Goal: Information Seeking & Learning: Learn about a topic

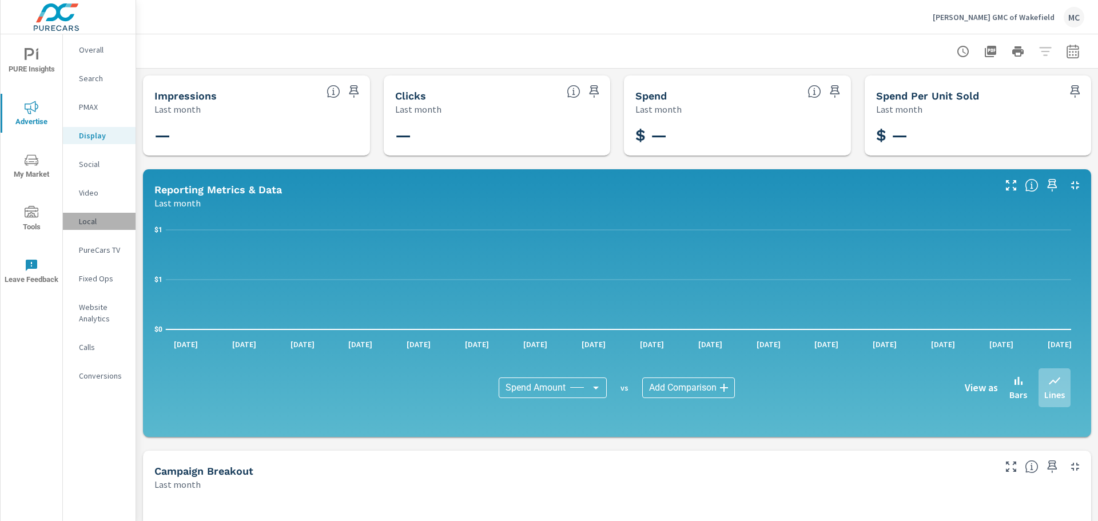
click at [86, 227] on div "Local" at bounding box center [99, 221] width 73 height 17
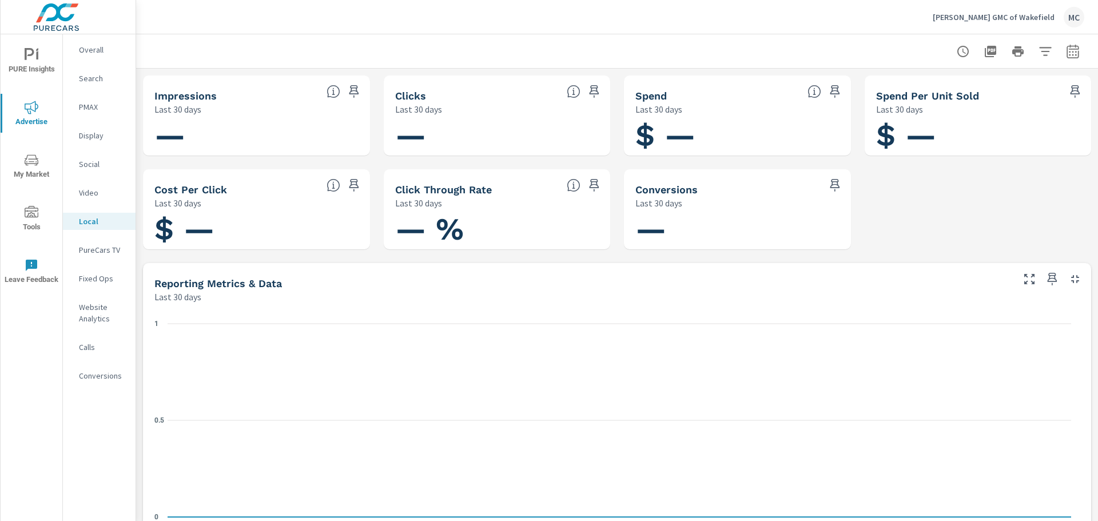
click at [935, 214] on div "Impressions Last 30 days — Clicks Last 30 days — Spend Last 30 days $ — Spend P…" at bounding box center [617, 444] width 962 height 750
click at [37, 223] on span "Tools" at bounding box center [31, 220] width 55 height 28
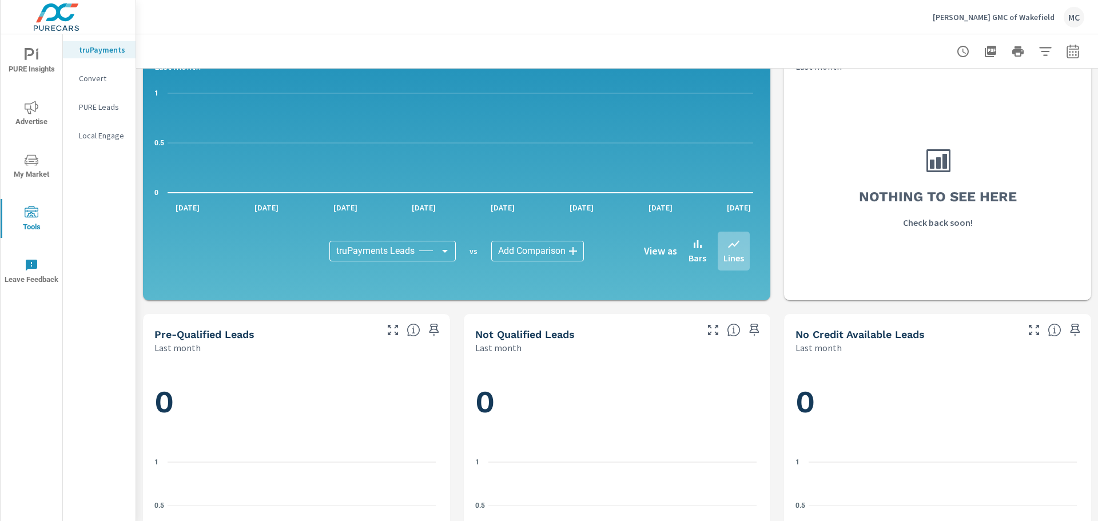
scroll to position [343, 0]
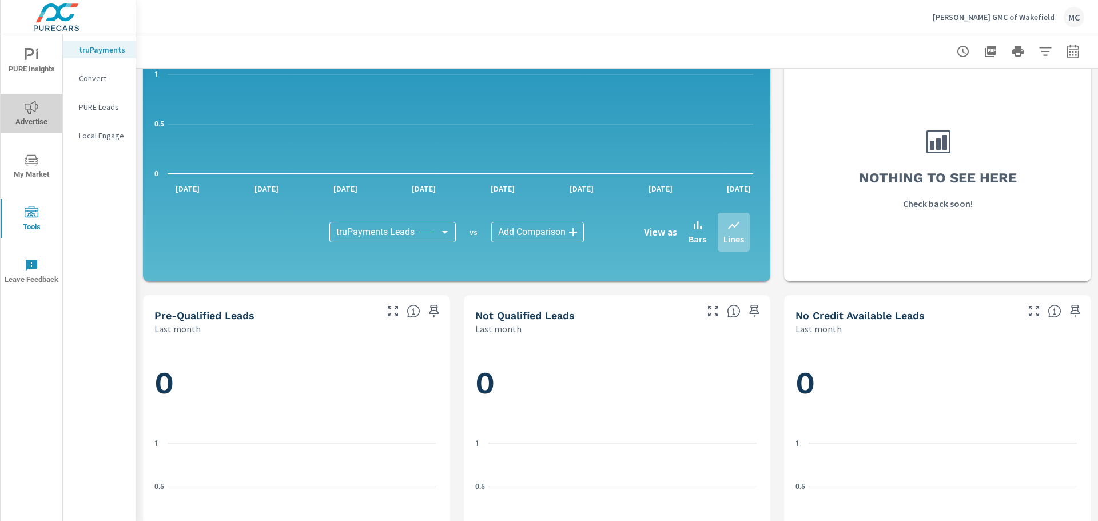
click at [33, 109] on icon "nav menu" at bounding box center [32, 108] width 14 height 14
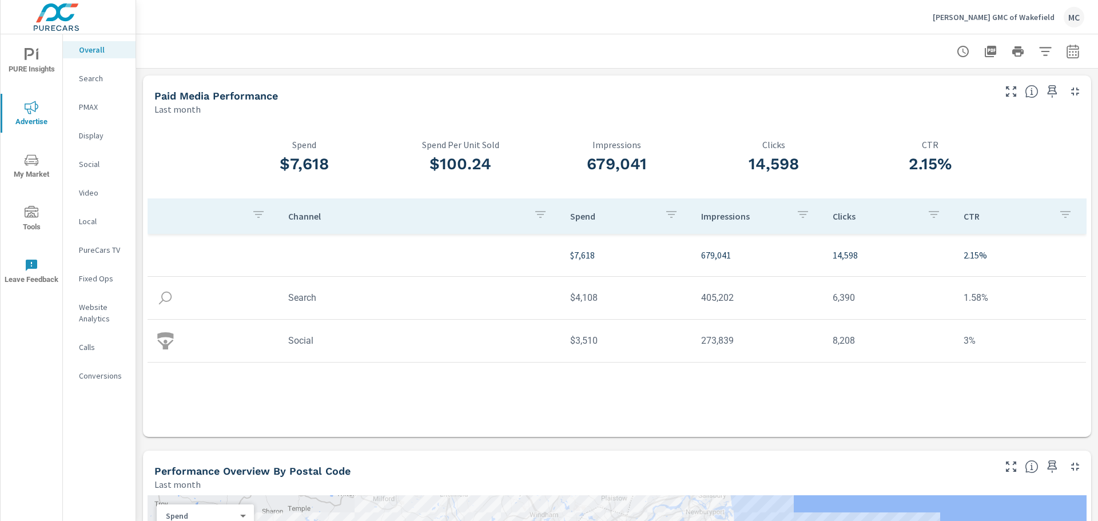
drag, startPoint x: 585, startPoint y: 258, endPoint x: 594, endPoint y: 251, distance: 11.3
click at [585, 257] on p "$7,618" at bounding box center [626, 255] width 113 height 14
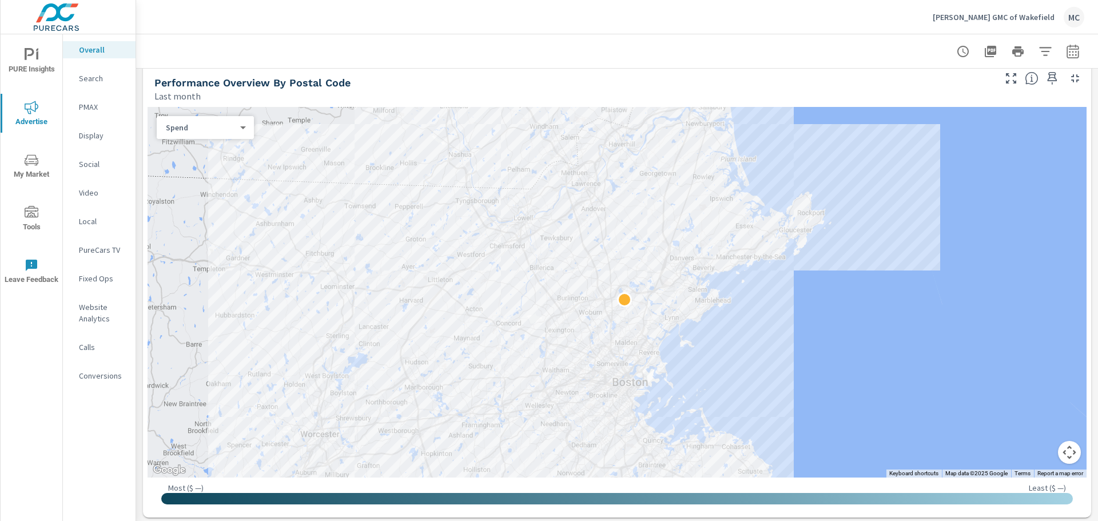
scroll to position [514, 0]
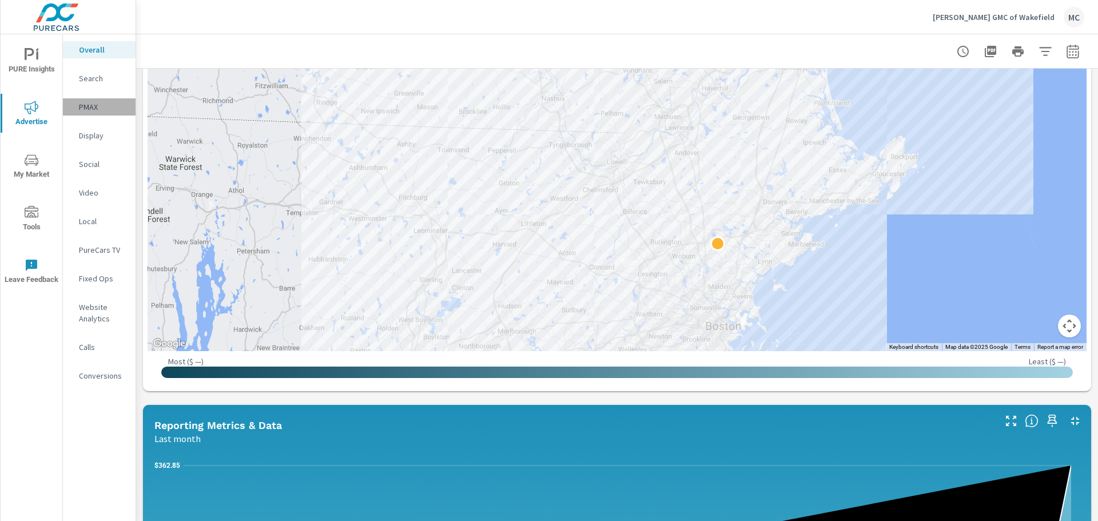
click at [85, 106] on p "PMAX" at bounding box center [102, 106] width 47 height 11
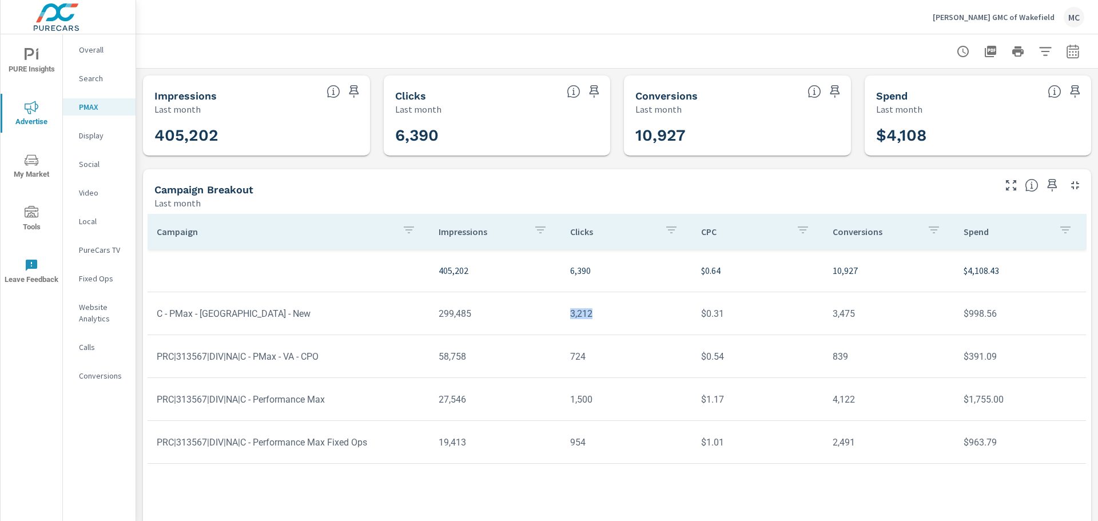
drag, startPoint x: 589, startPoint y: 316, endPoint x: 559, endPoint y: 316, distance: 30.9
click at [561, 316] on td "3,212" at bounding box center [626, 313] width 131 height 29
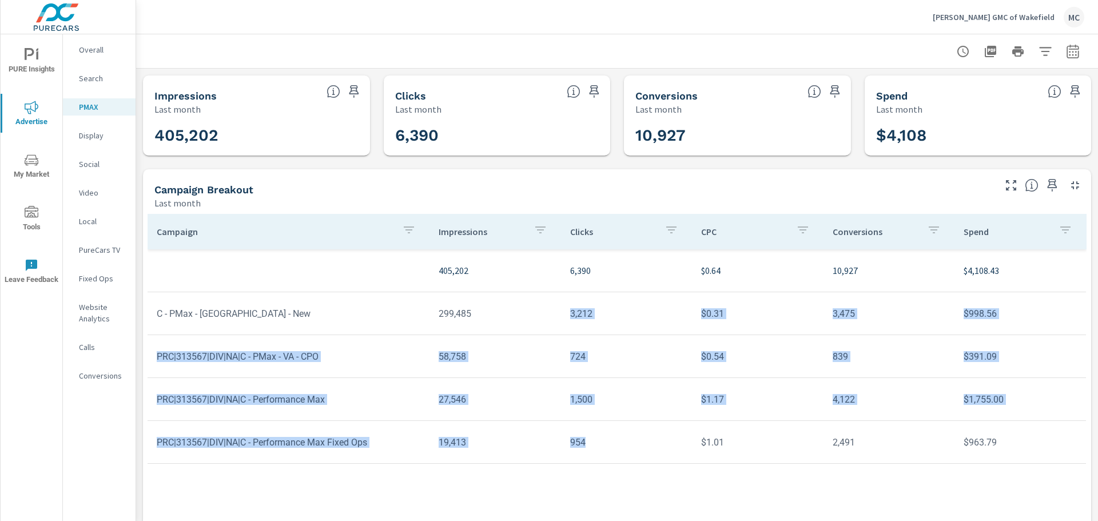
drag, startPoint x: 566, startPoint y: 315, endPoint x: 602, endPoint y: 446, distance: 136.3
click at [600, 449] on tbody "405,202 6,390 $0.64 10,927 $4,108.43 C - PMax - VA - New 299,485 3,212 $0.31 3,…" at bounding box center [616, 356] width 939 height 214
click at [602, 447] on td "954" at bounding box center [626, 442] width 131 height 29
click at [577, 445] on td "954" at bounding box center [626, 442] width 131 height 29
click at [583, 444] on td "954" at bounding box center [626, 442] width 131 height 29
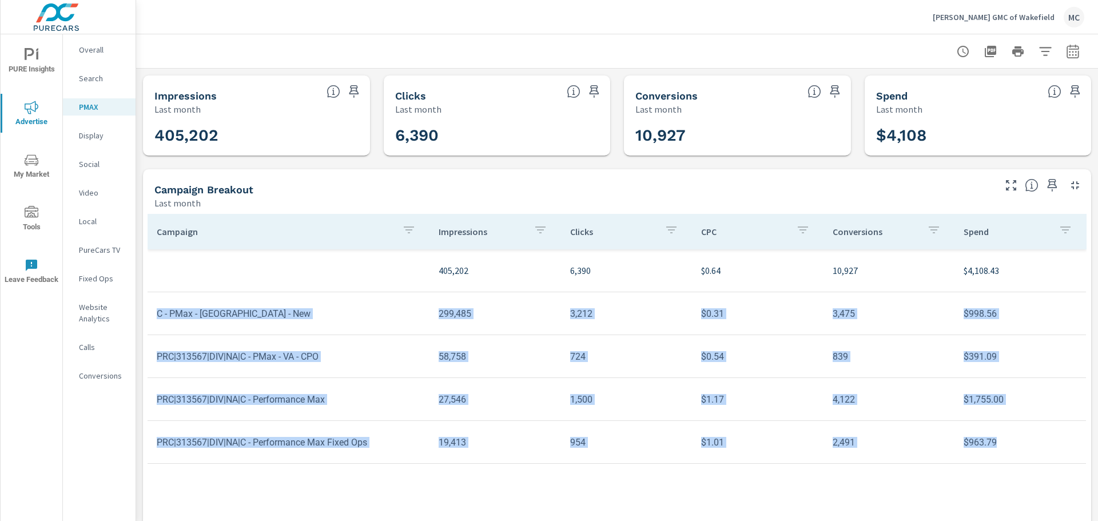
drag, startPoint x: 154, startPoint y: 316, endPoint x: 1035, endPoint y: 456, distance: 892.1
click at [1048, 463] on tbody "405,202 6,390 $0.64 10,927 $4,108.43 C - PMax - VA - New 299,485 3,212 $0.31 3,…" at bounding box center [616, 356] width 939 height 214
click at [1025, 450] on td "$963.79" at bounding box center [1019, 442] width 131 height 29
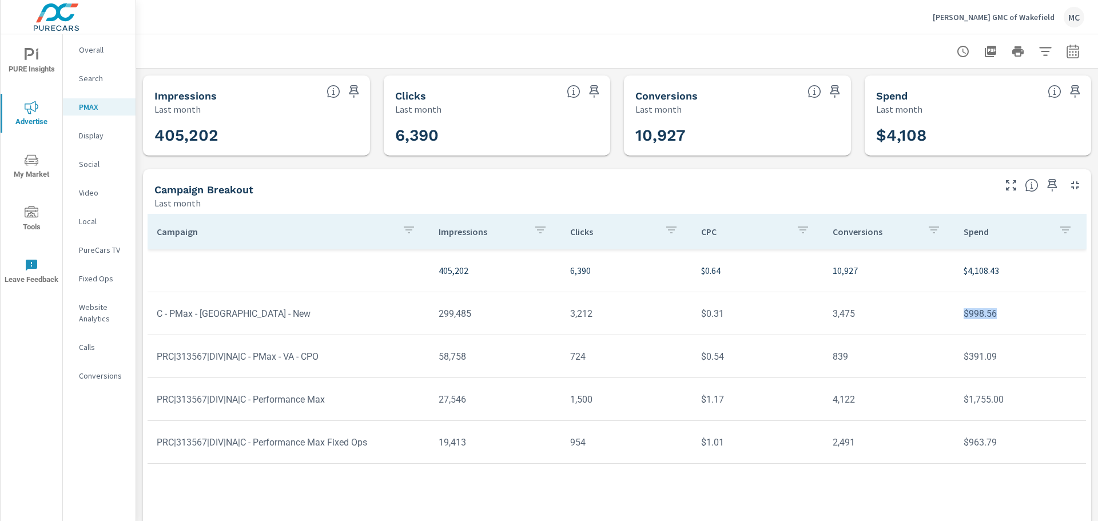
drag, startPoint x: 955, startPoint y: 316, endPoint x: 1056, endPoint y: 317, distance: 101.2
click at [1056, 317] on td "$998.56" at bounding box center [1019, 313] width 131 height 29
click at [1019, 444] on td "$963.79" at bounding box center [1019, 442] width 131 height 29
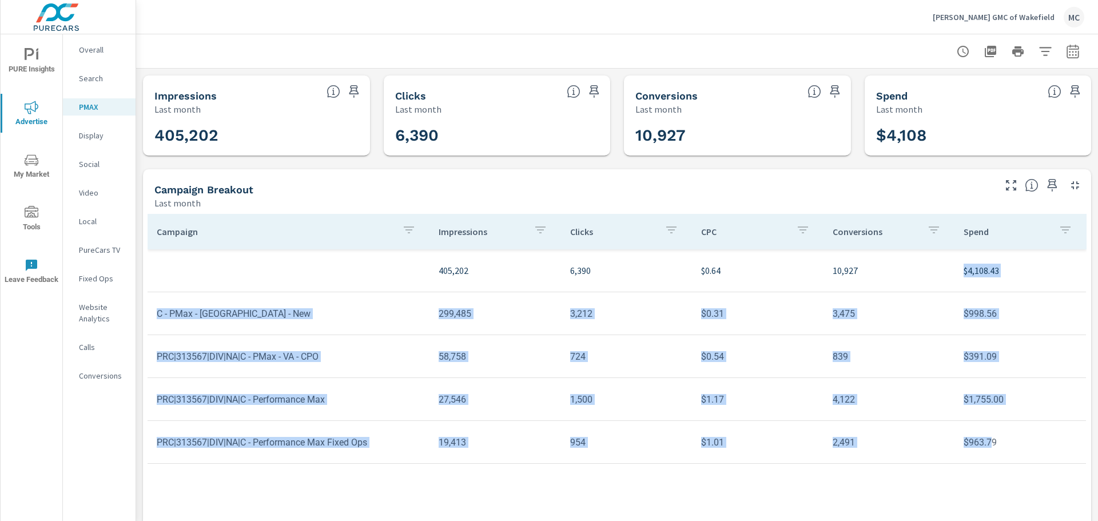
drag, startPoint x: 982, startPoint y: 453, endPoint x: 929, endPoint y: 278, distance: 183.4
click at [927, 280] on tbody "405,202 6,390 $0.64 10,927 $4,108.43 C - PMax - VA - New 299,485 3,212 $0.31 3,…" at bounding box center [616, 356] width 939 height 214
click at [930, 275] on p "10,927" at bounding box center [888, 271] width 113 height 14
drag, startPoint x: 405, startPoint y: 263, endPoint x: 1012, endPoint y: 448, distance: 634.0
click at [1012, 448] on tbody "405,202 6,390 $0.64 10,927 $4,108.43 C - PMax - VA - New 299,485 3,212 $0.31 3,…" at bounding box center [616, 356] width 939 height 214
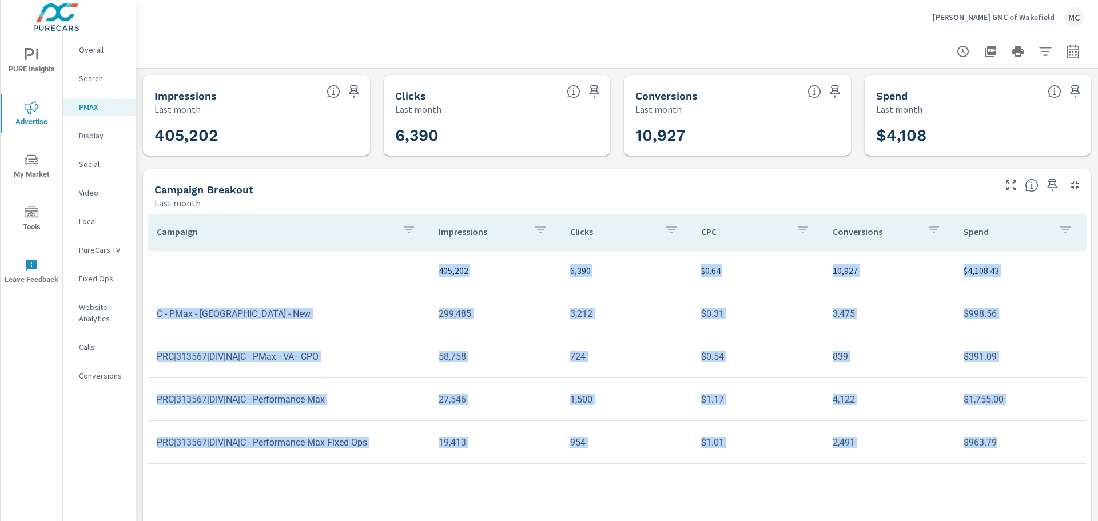
click at [1012, 447] on td "$963.79" at bounding box center [1019, 442] width 131 height 29
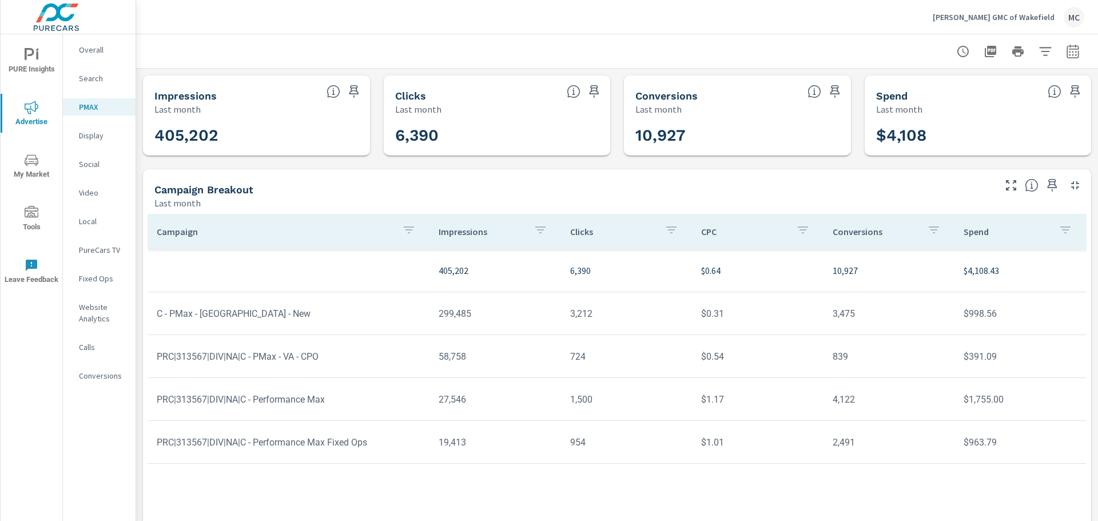
click at [25, 61] on icon "nav menu" at bounding box center [32, 55] width 14 height 14
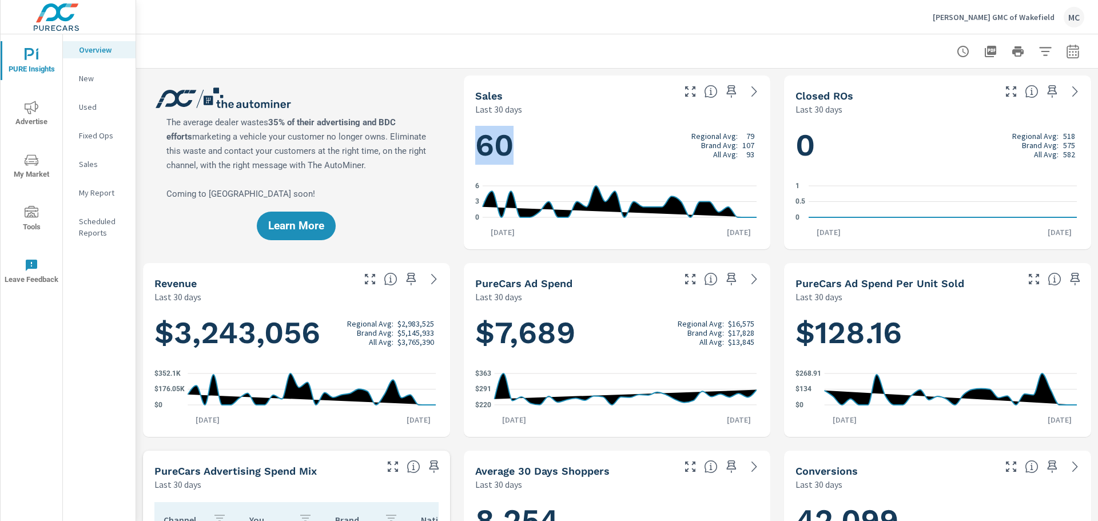
drag, startPoint x: 515, startPoint y: 151, endPoint x: 438, endPoint y: 142, distance: 77.1
click at [632, 143] on h1 "60 Regional Avg: 79 Brand Avg: 107 All Avg: 93" at bounding box center [617, 145] width 284 height 39
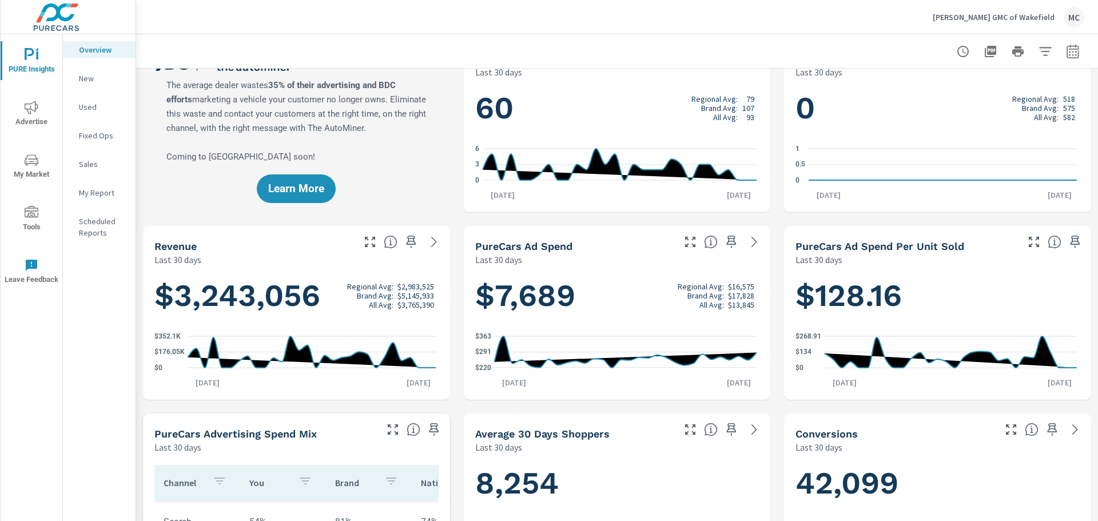
scroll to position [57, 0]
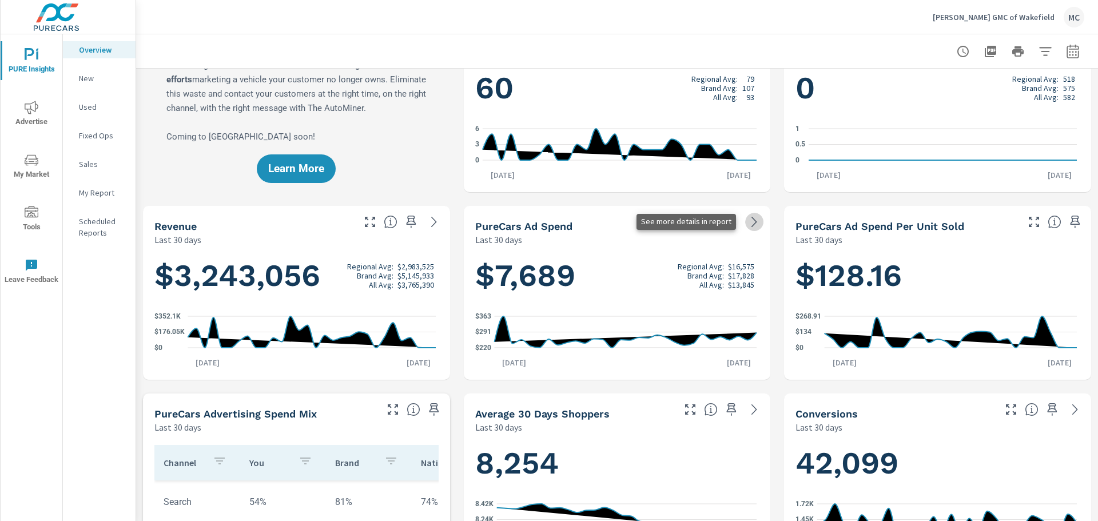
click at [747, 224] on icon at bounding box center [754, 222] width 14 height 14
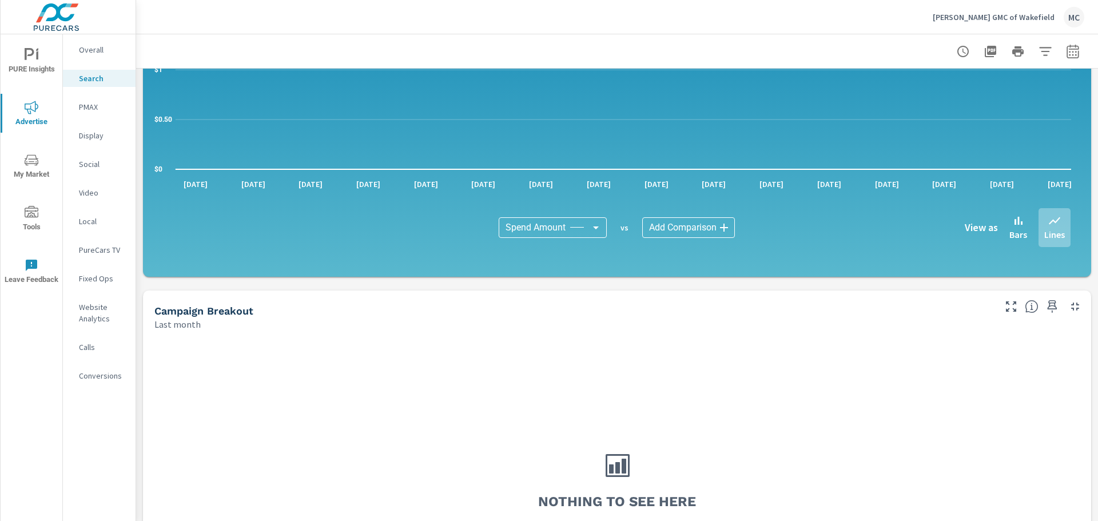
scroll to position [400, 0]
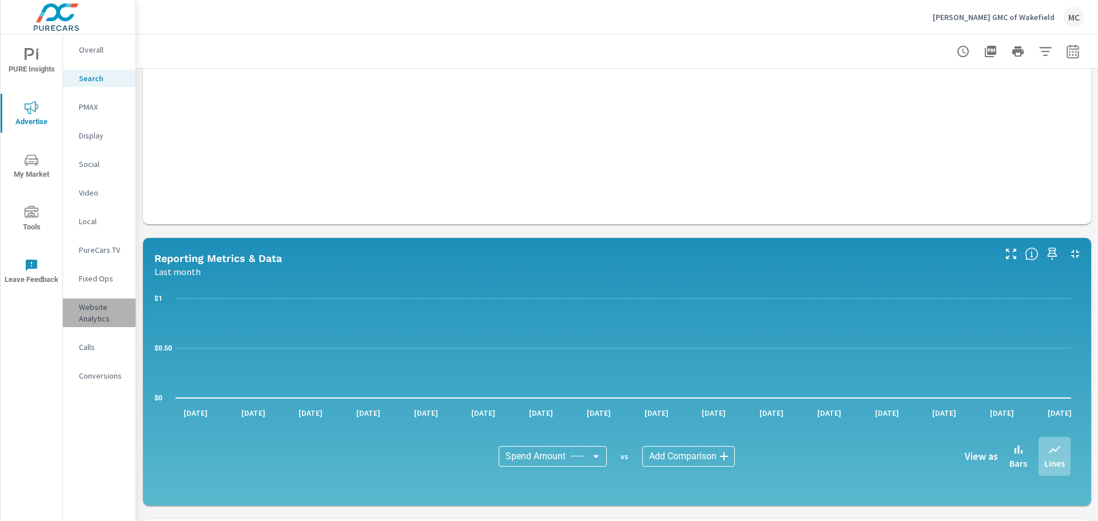
click at [95, 311] on p "Website Analytics" at bounding box center [102, 312] width 47 height 23
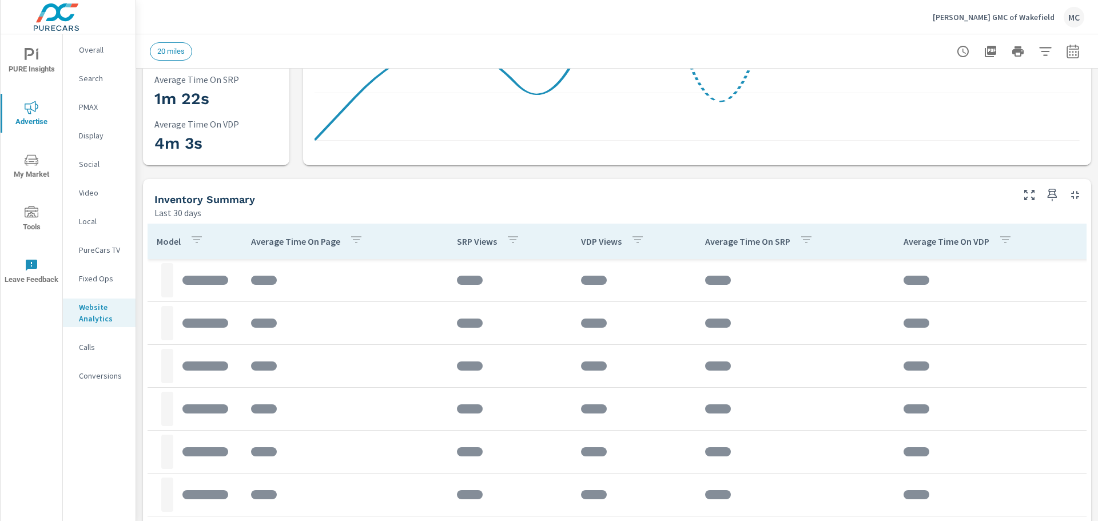
scroll to position [286, 0]
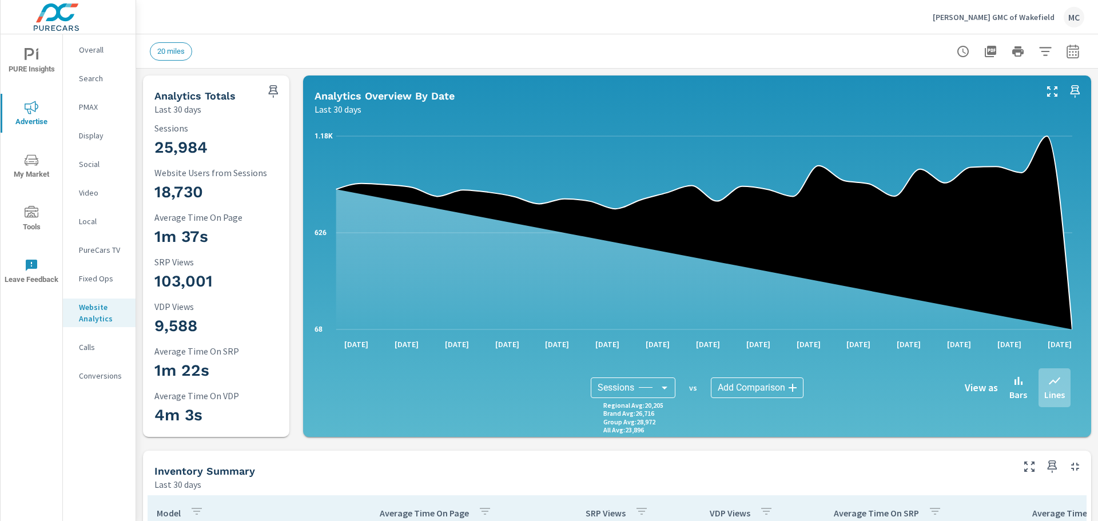
click at [1075, 18] on div "MC" at bounding box center [1073, 17] width 21 height 21
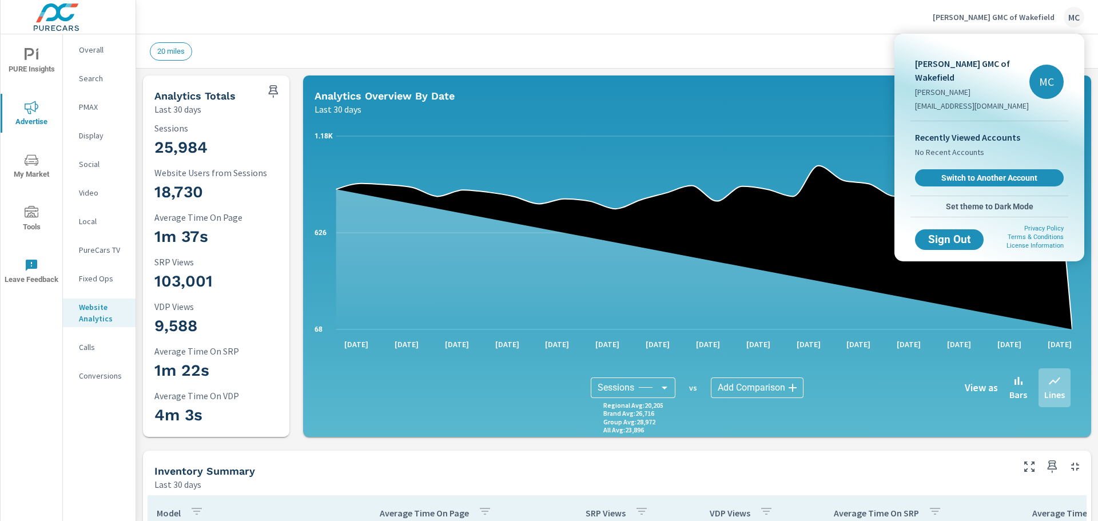
click at [1004, 13] on div at bounding box center [549, 260] width 1098 height 521
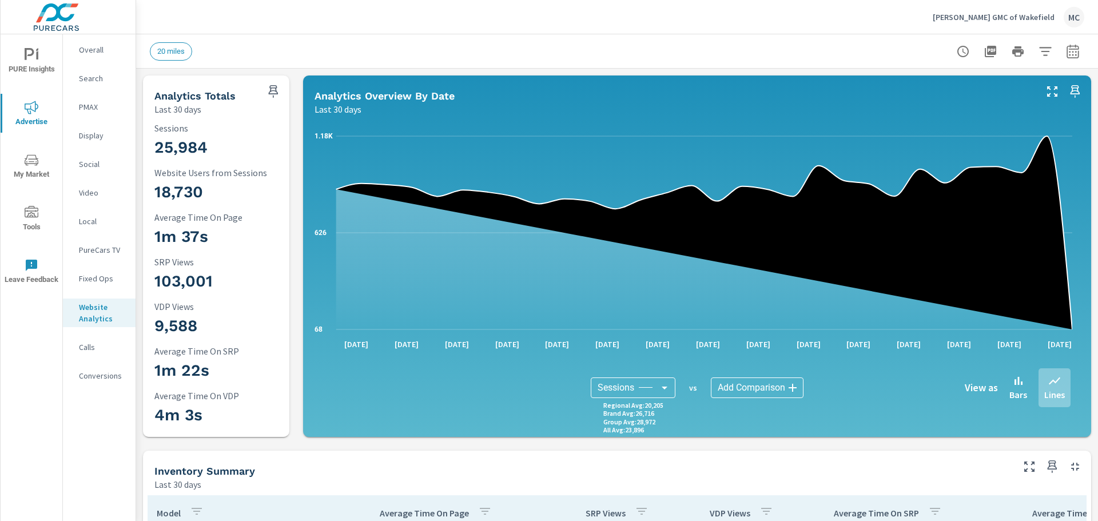
click at [518, 18] on div "[PERSON_NAME] GMC of Wakefield MC" at bounding box center [617, 17] width 934 height 34
click at [103, 52] on p "Overall" at bounding box center [102, 49] width 47 height 11
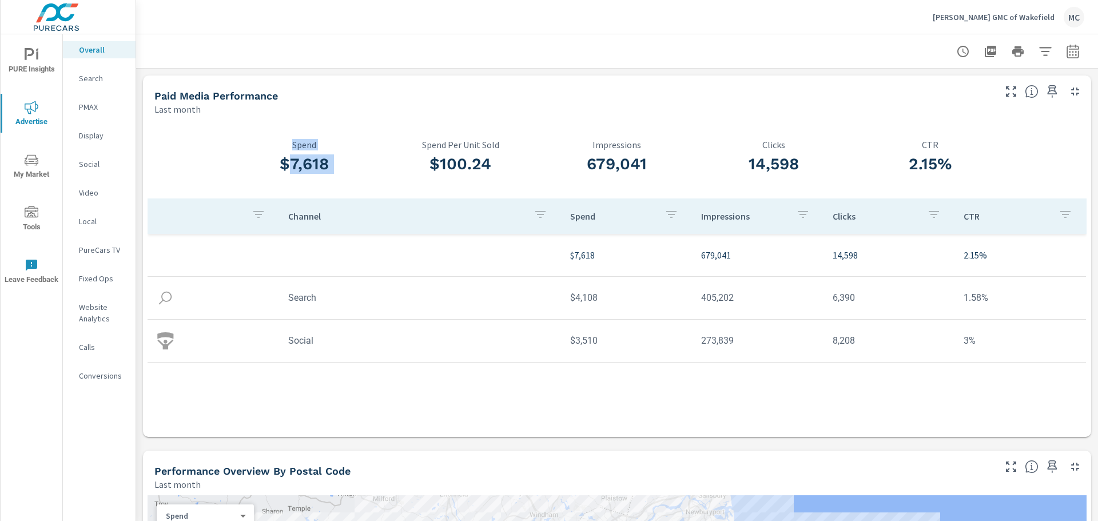
drag, startPoint x: 284, startPoint y: 160, endPoint x: 408, endPoint y: 165, distance: 124.7
click at [409, 165] on div "$7,618 Spend $100.24 Spend Per Unit Sold 679,041 Impressions 14,598 Clicks 2.15…" at bounding box center [616, 276] width 939 height 312
click at [276, 104] on div "Last month" at bounding box center [573, 109] width 838 height 14
click at [827, 349] on td "8,208" at bounding box center [888, 340] width 131 height 29
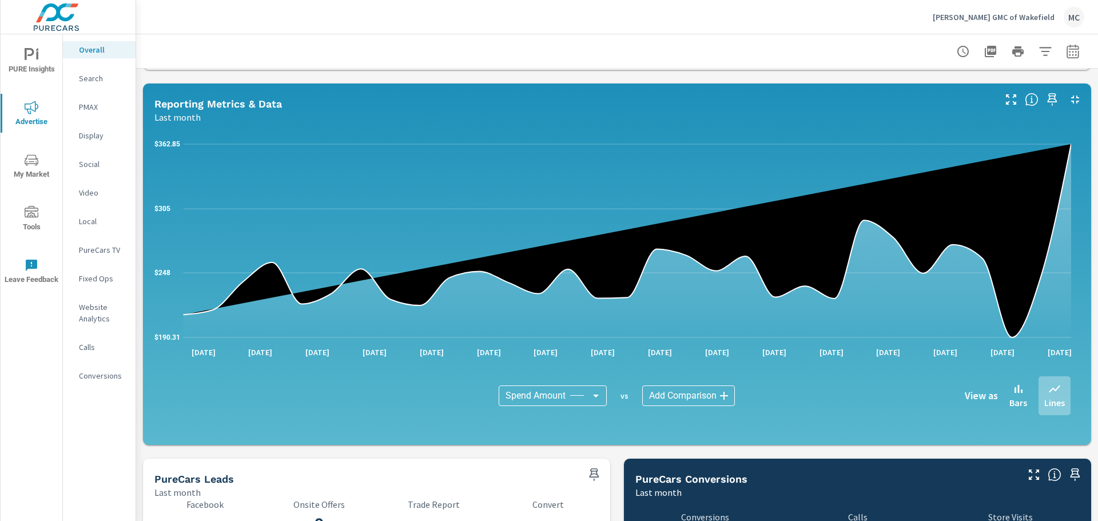
scroll to position [797, 0]
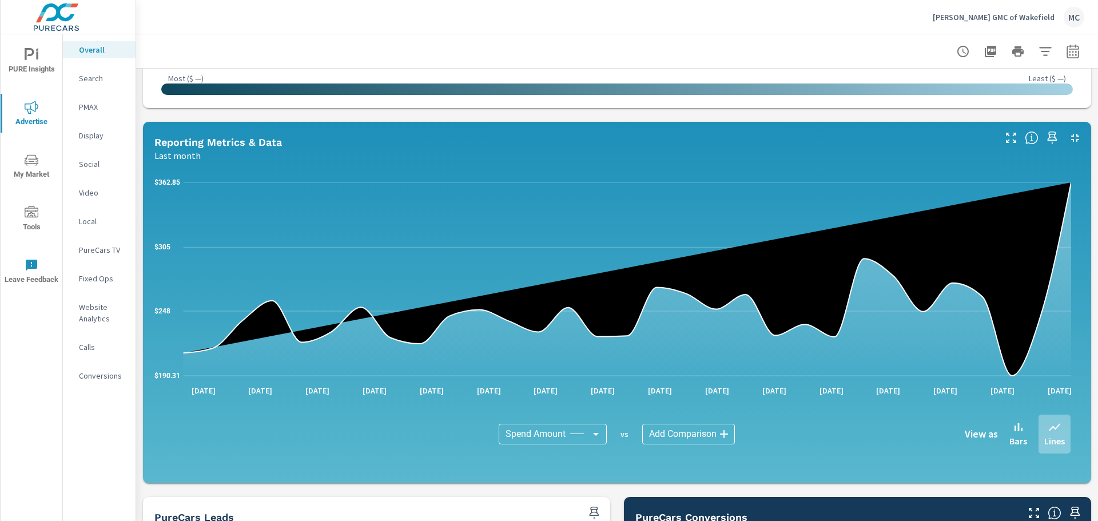
click at [593, 434] on body "PURE Insights Advertise My Market Tools Leave Feedback Overall Search PMAX Disp…" at bounding box center [549, 260] width 1098 height 521
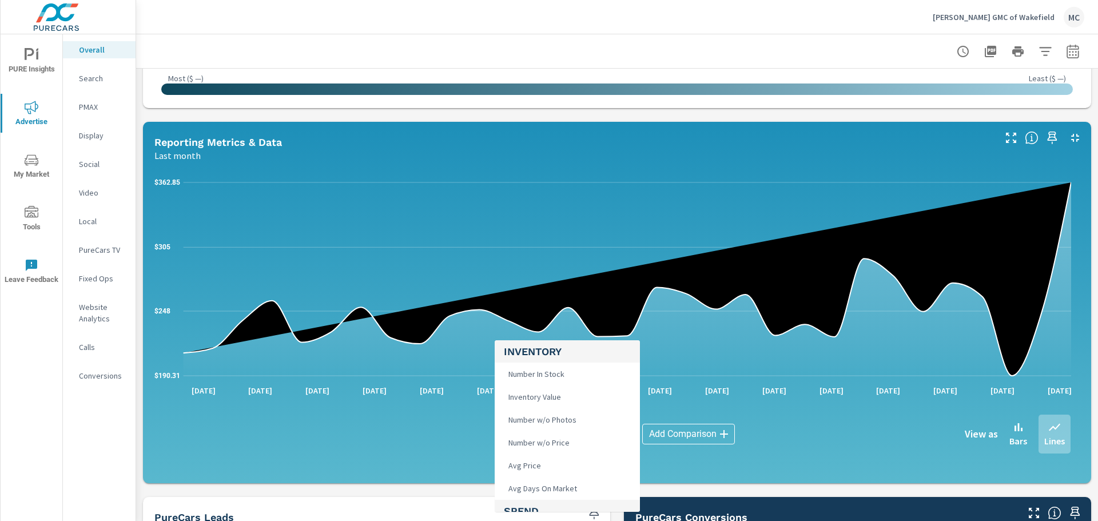
click at [696, 112] on div at bounding box center [549, 260] width 1098 height 521
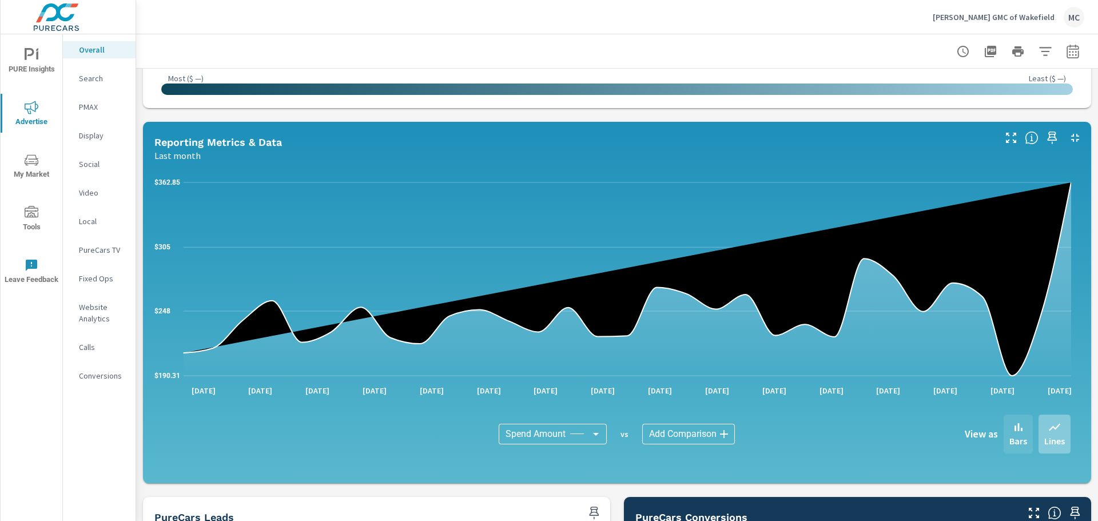
click at [1009, 434] on p "Bars" at bounding box center [1018, 441] width 18 height 14
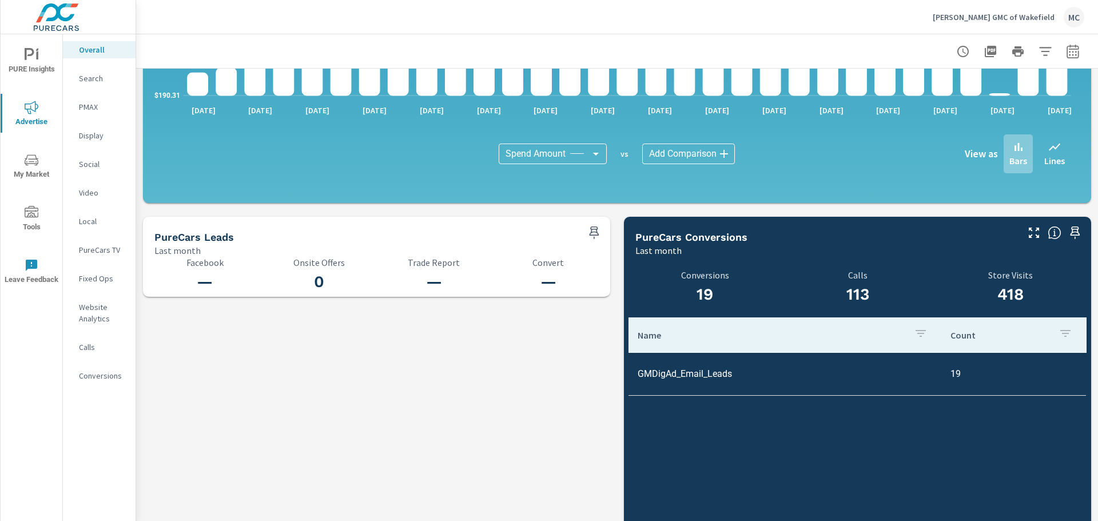
scroll to position [1142, 0]
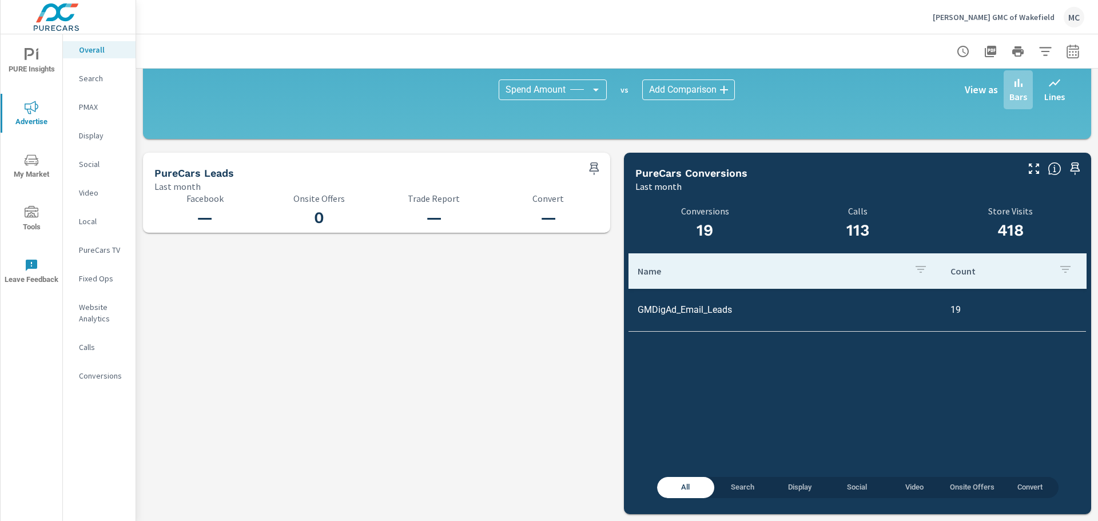
click at [91, 78] on p "Search" at bounding box center [102, 78] width 47 height 11
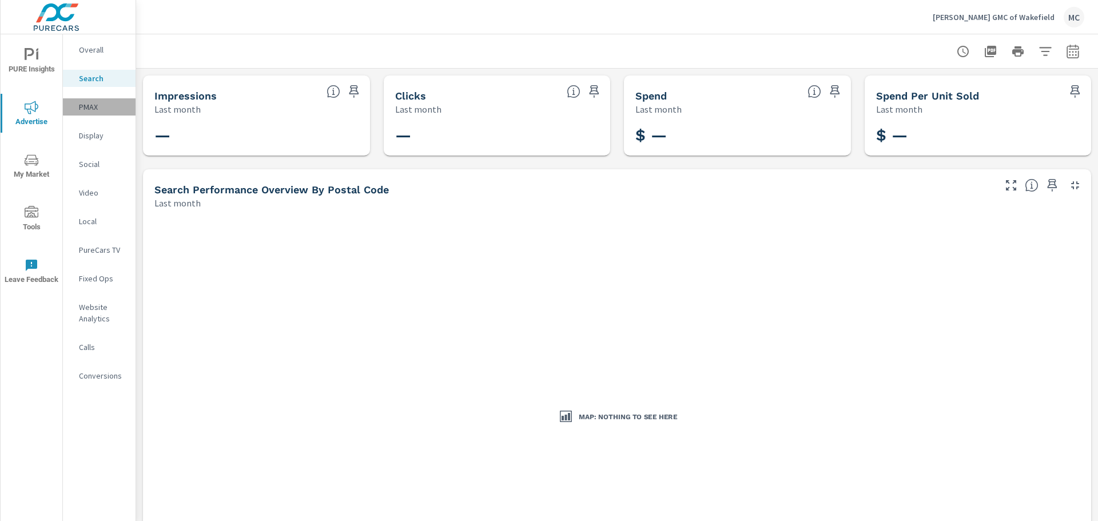
click at [92, 105] on p "PMAX" at bounding box center [102, 106] width 47 height 11
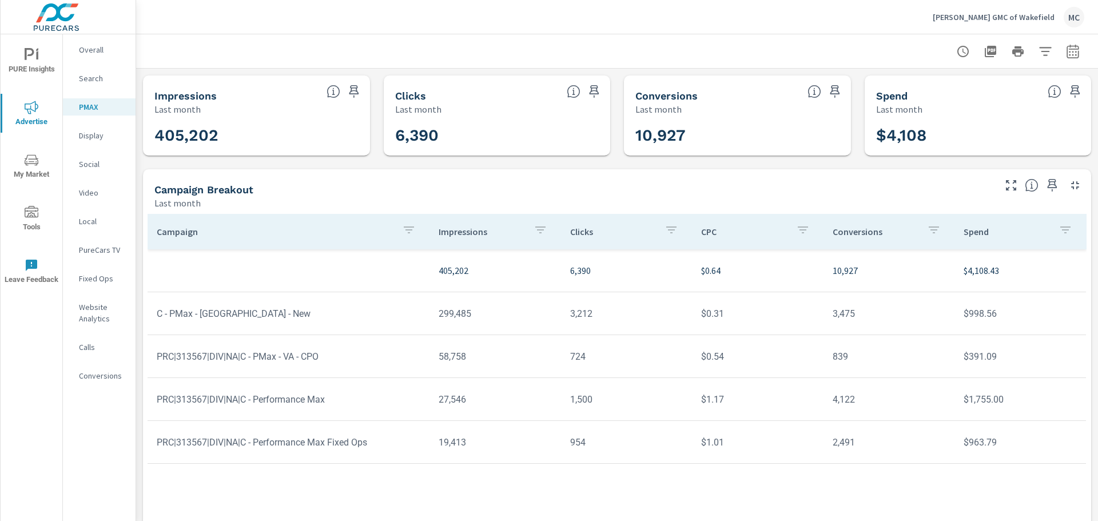
click at [90, 137] on p "Display" at bounding box center [102, 135] width 47 height 11
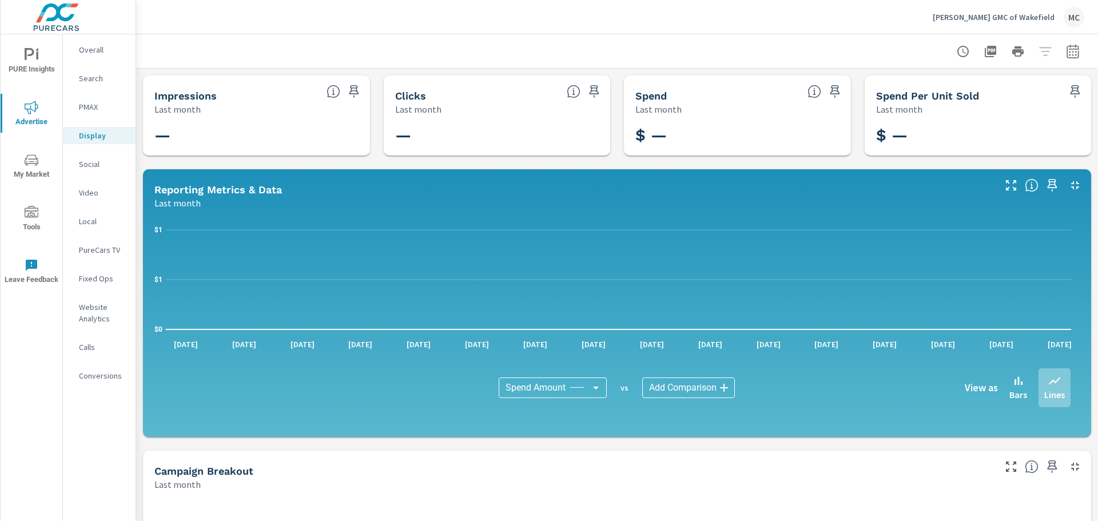
click at [93, 49] on p "Overall" at bounding box center [102, 49] width 47 height 11
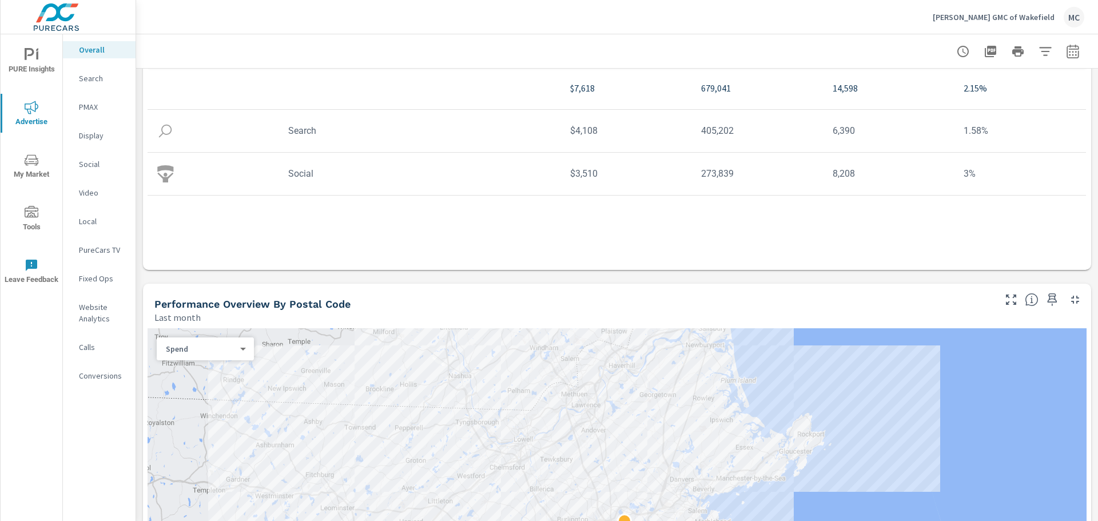
scroll to position [286, 0]
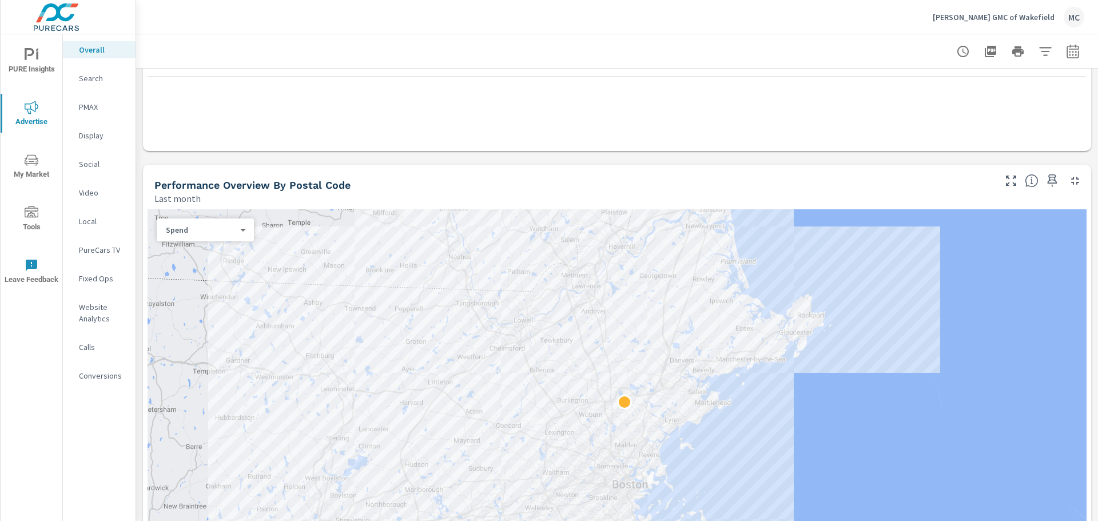
click at [95, 281] on p "Fixed Ops" at bounding box center [102, 278] width 47 height 11
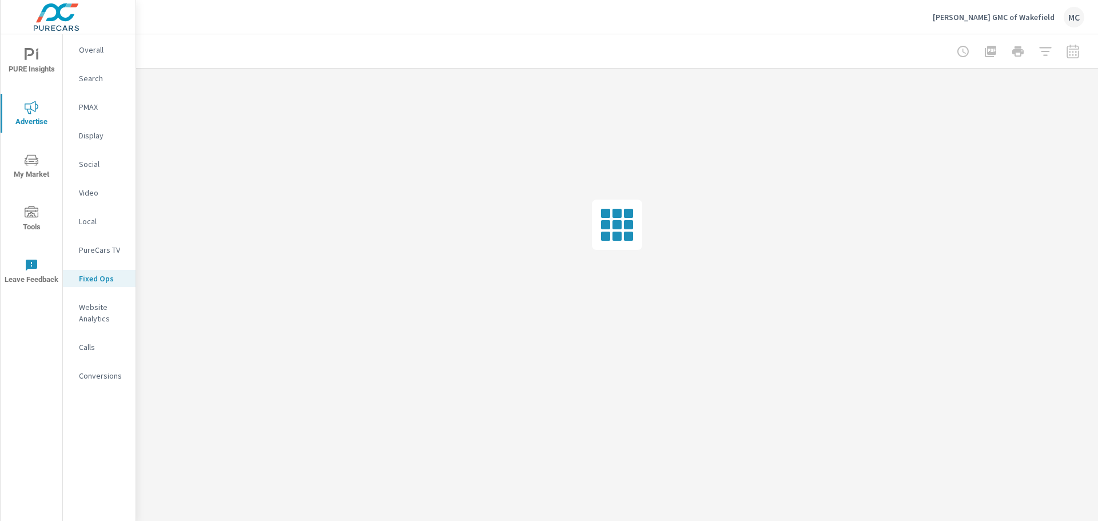
click at [97, 80] on p "Search" at bounding box center [102, 78] width 47 height 11
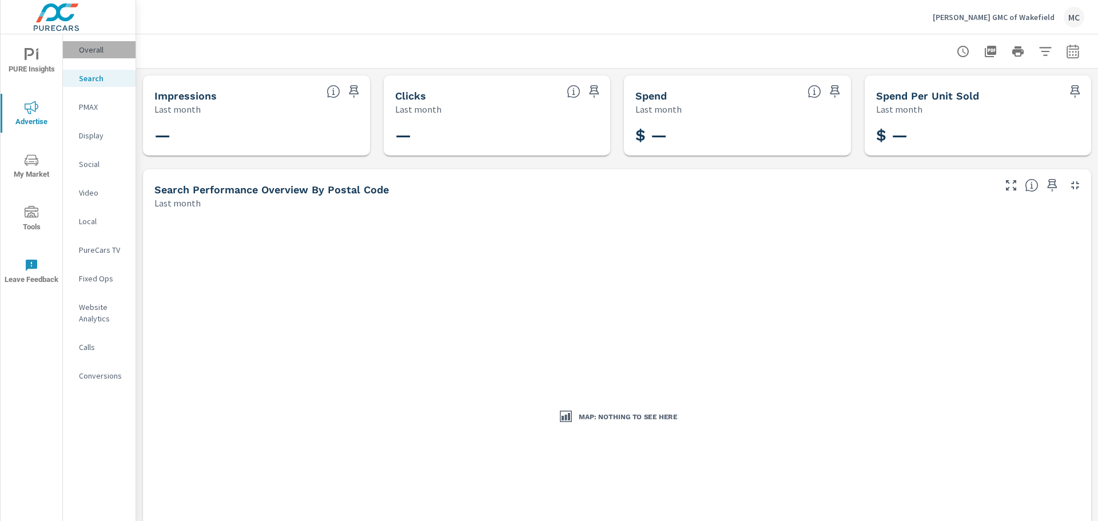
click at [101, 56] on div "Overall" at bounding box center [99, 49] width 73 height 17
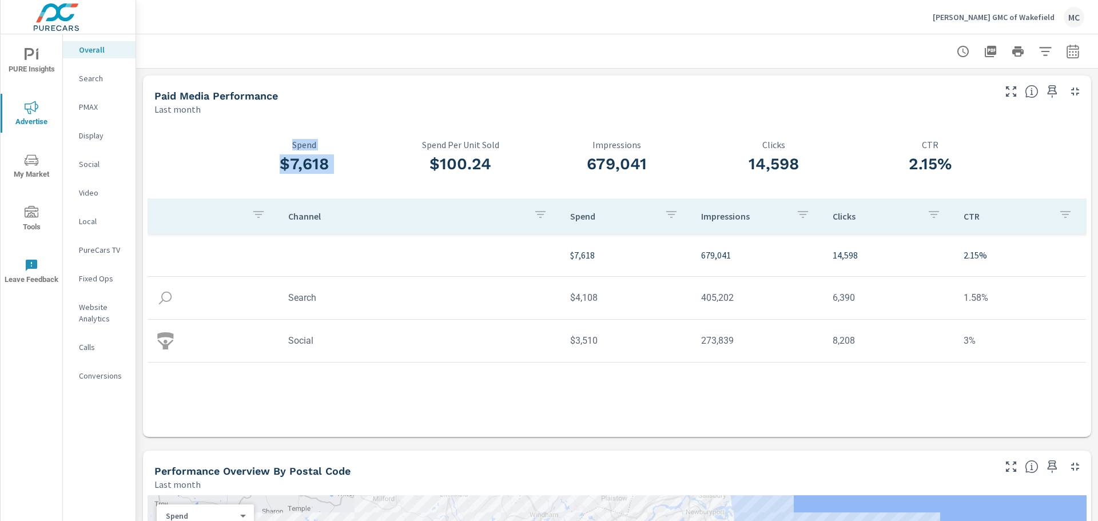
drag, startPoint x: 271, startPoint y: 158, endPoint x: 403, endPoint y: 162, distance: 132.1
click at [403, 162] on div "$7,618 Spend $100.24 Spend Per Unit Sold 679,041 Impressions 14,598 Clicks 2.15…" at bounding box center [616, 276] width 939 height 312
click at [682, 111] on div "Last month" at bounding box center [573, 109] width 838 height 14
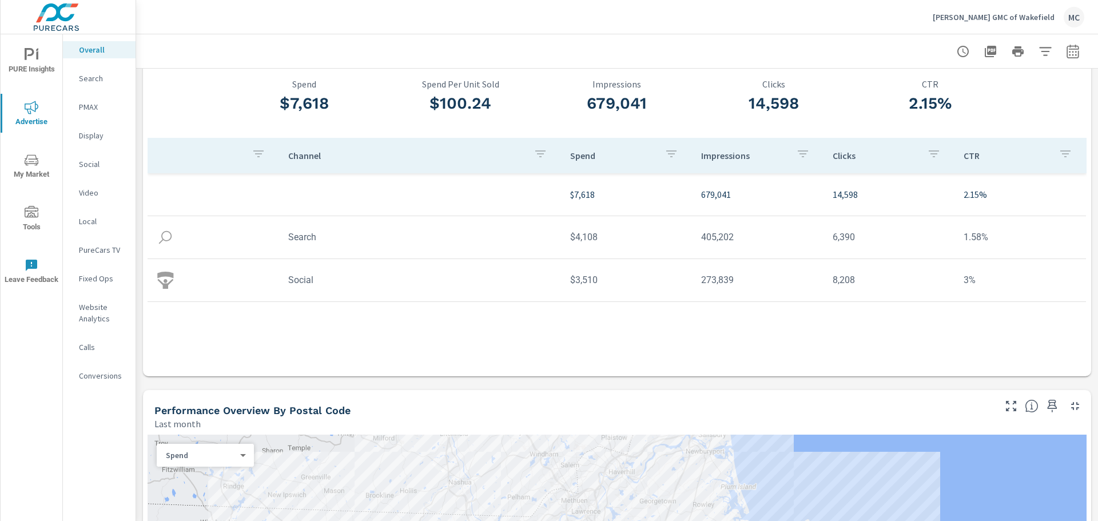
scroll to position [229, 0]
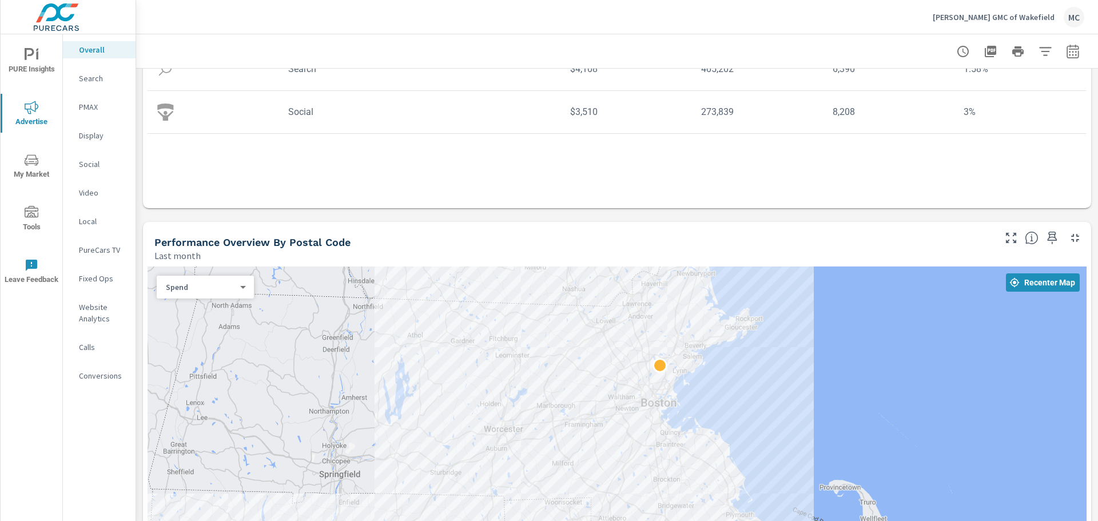
drag, startPoint x: 796, startPoint y: 494, endPoint x: 726, endPoint y: 366, distance: 145.8
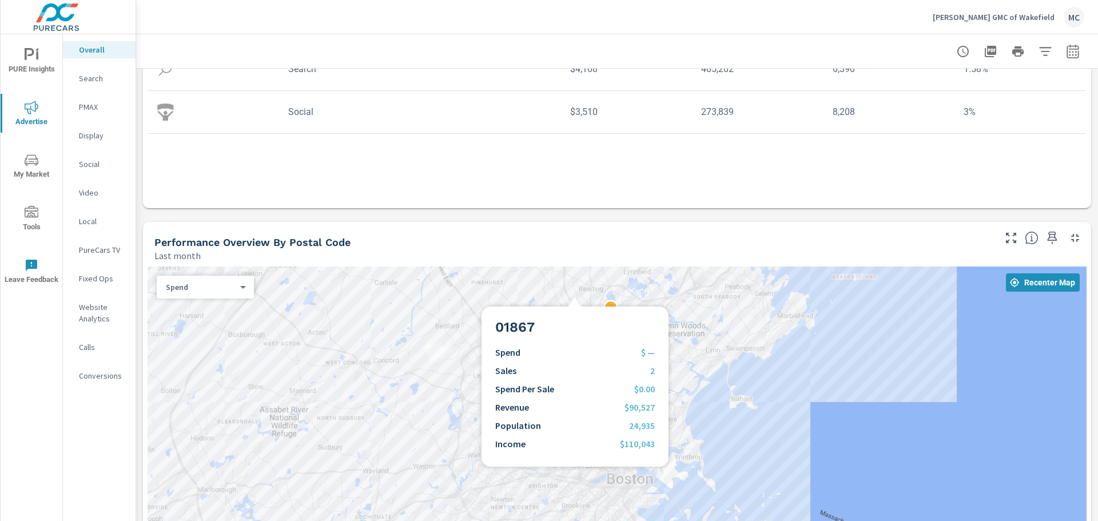
click at [575, 293] on div at bounding box center [616, 451] width 939 height 370
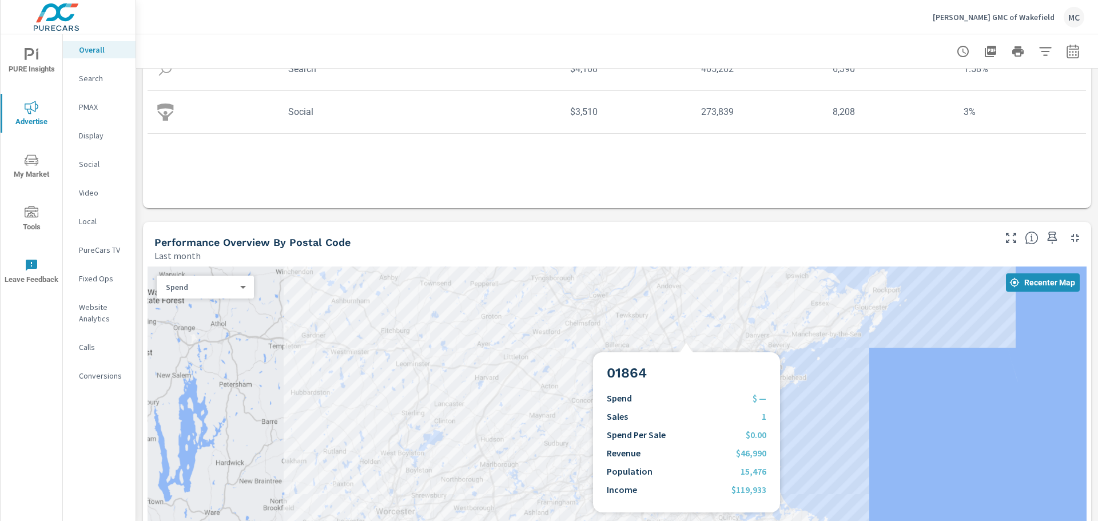
click at [686, 338] on div at bounding box center [616, 451] width 939 height 370
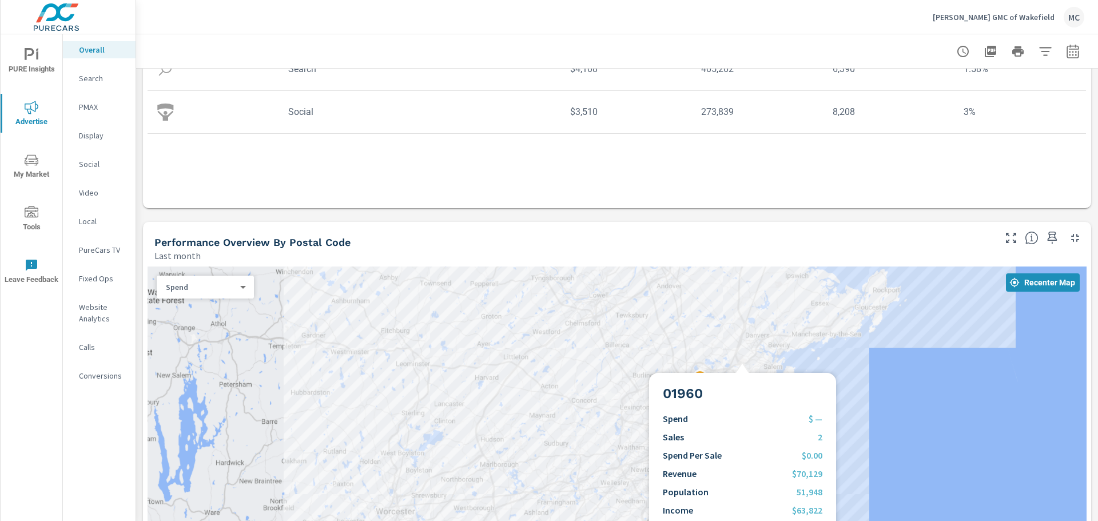
click at [742, 359] on div at bounding box center [616, 451] width 939 height 370
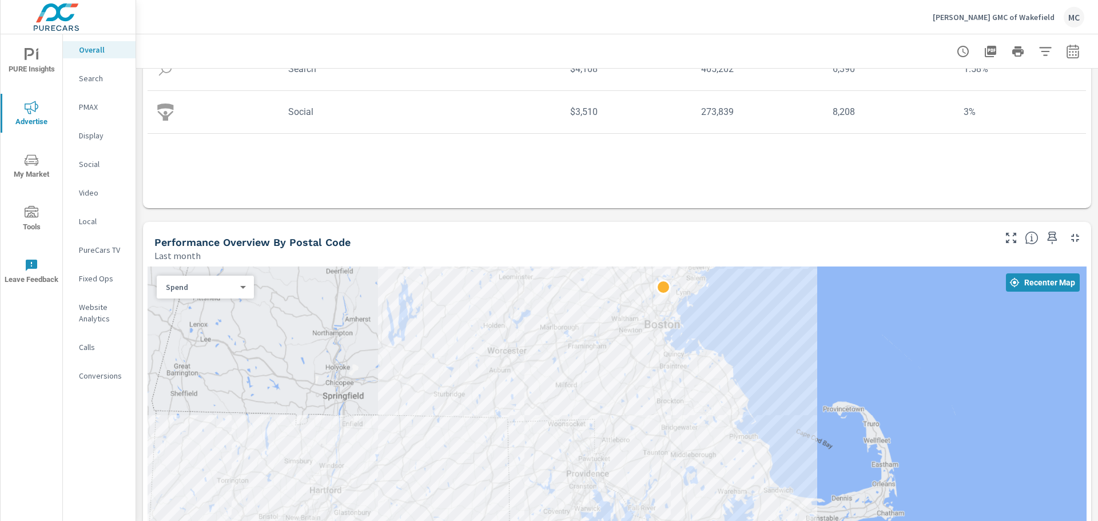
drag, startPoint x: 873, startPoint y: 420, endPoint x: 821, endPoint y: 326, distance: 107.7
click at [821, 326] on div at bounding box center [616, 451] width 939 height 370
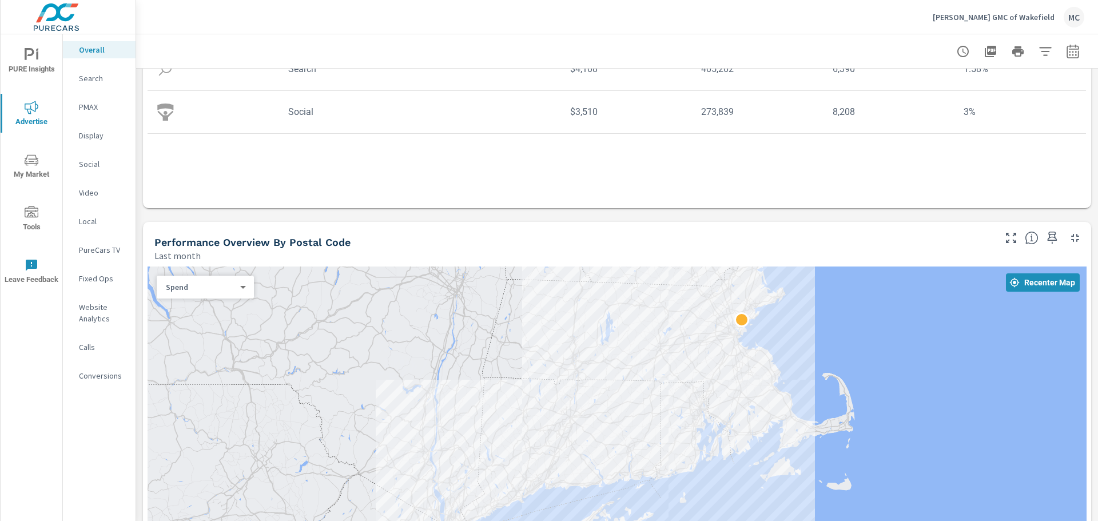
click at [214, 289] on body "PURE Insights Advertise My Market Tools Leave Feedback Overall Search PMAX Disp…" at bounding box center [549, 260] width 1098 height 521
click at [97, 249] on div at bounding box center [549, 260] width 1098 height 521
click at [95, 138] on p "Display" at bounding box center [102, 135] width 47 height 11
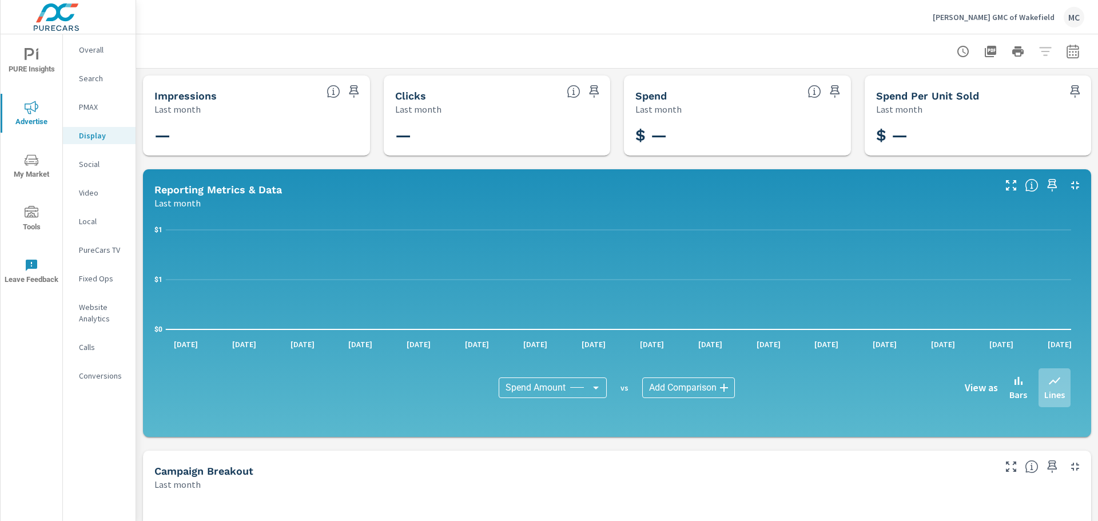
click at [35, 62] on span "PURE Insights" at bounding box center [31, 62] width 55 height 28
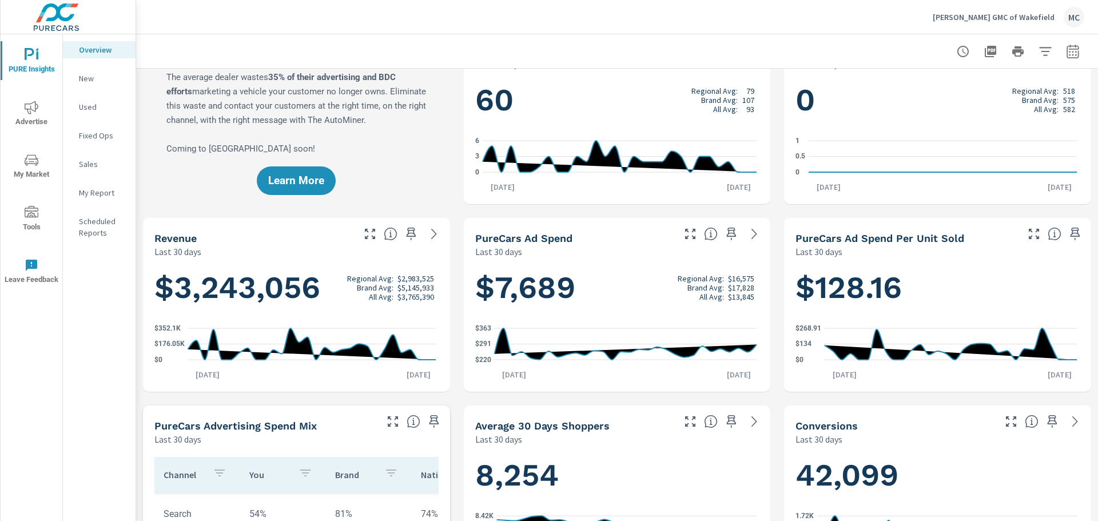
scroll to position [114, 0]
